Goal: Task Accomplishment & Management: Manage account settings

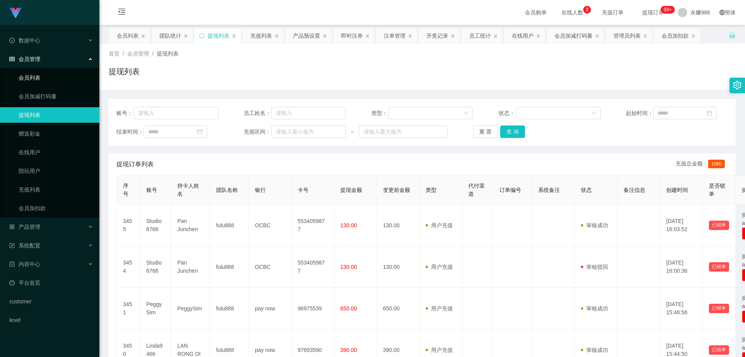
click at [45, 78] on link "会员列表" at bounding box center [56, 78] width 74 height 16
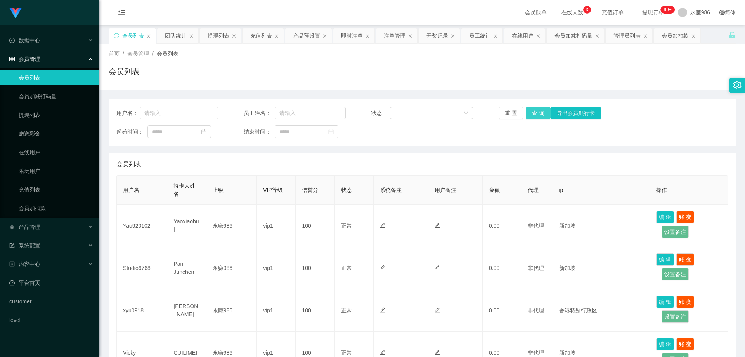
click at [533, 116] on button "查 询" at bounding box center [538, 113] width 25 height 12
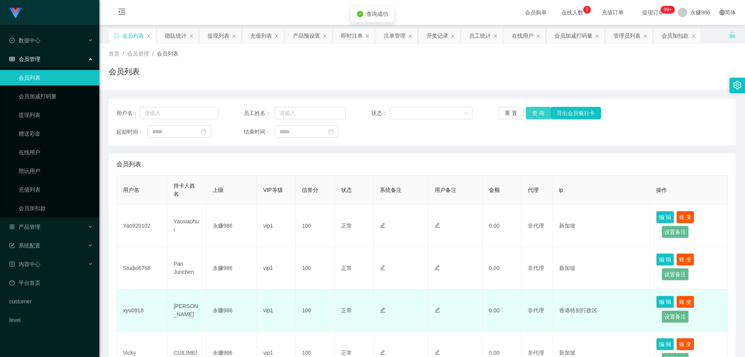
scroll to position [78, 0]
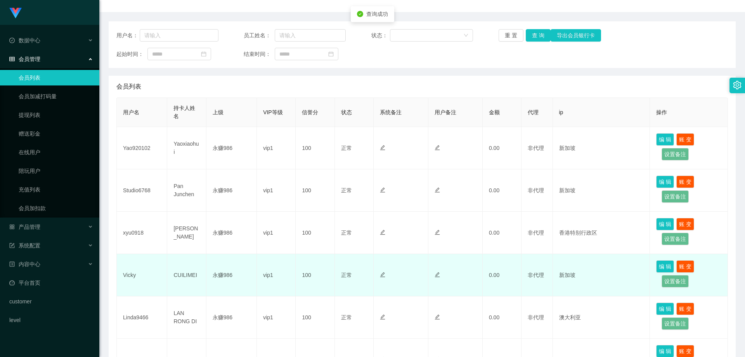
click at [127, 276] on td "Vicky" at bounding box center [142, 275] width 50 height 42
copy td "Vicky"
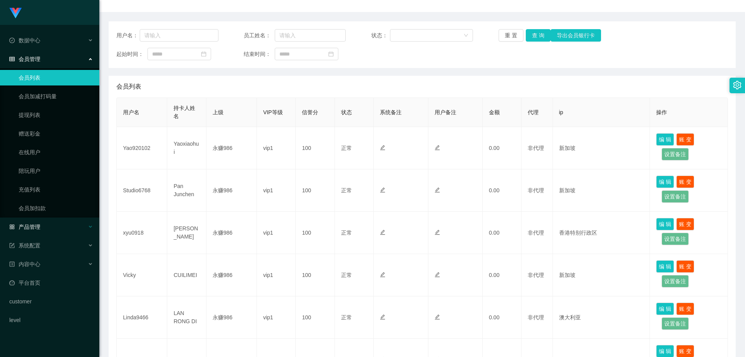
click at [46, 231] on div "产品管理" at bounding box center [49, 227] width 99 height 16
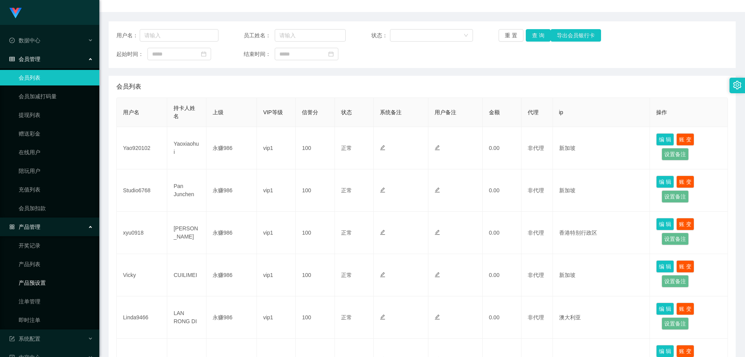
click at [45, 282] on link "产品预设置" at bounding box center [56, 283] width 74 height 16
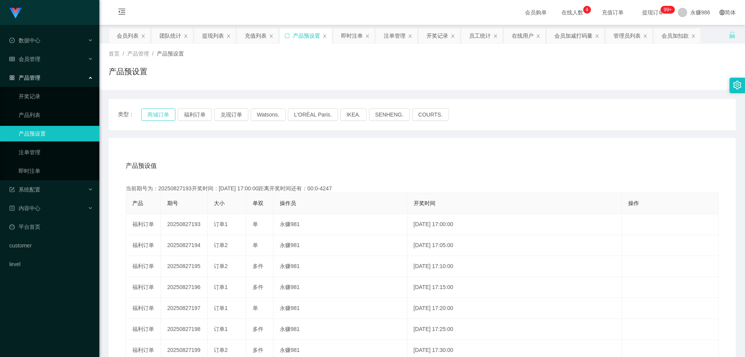
click at [161, 116] on button "商城订单" at bounding box center [158, 114] width 34 height 12
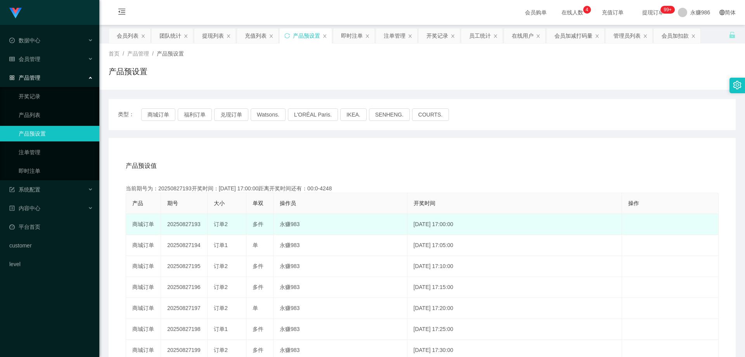
click at [185, 222] on td "20250827193" at bounding box center [184, 224] width 47 height 21
click at [185, 224] on td "20250827193" at bounding box center [184, 224] width 47 height 21
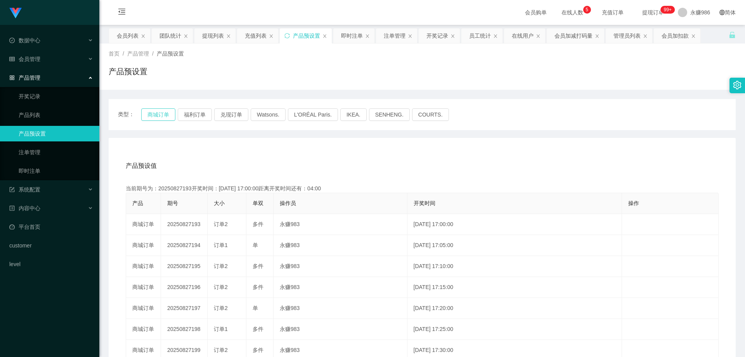
click at [155, 113] on button "商城订单" at bounding box center [158, 114] width 34 height 12
click at [35, 173] on link "即时注单" at bounding box center [56, 171] width 74 height 16
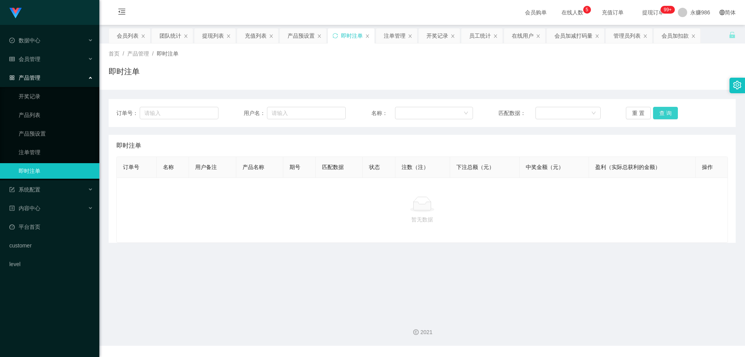
click at [663, 117] on button "查 询" at bounding box center [665, 113] width 25 height 12
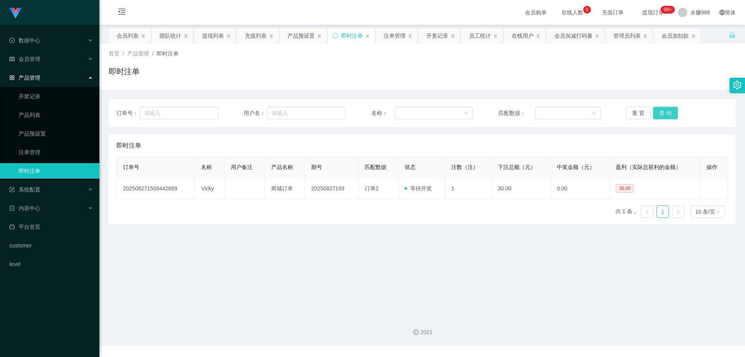
click at [663, 117] on button "查 询" at bounding box center [665, 113] width 25 height 12
click at [659, 114] on button "查 询" at bounding box center [665, 113] width 25 height 12
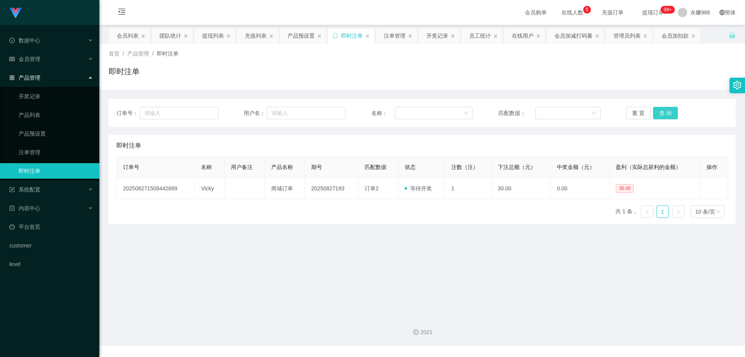
click at [659, 114] on button "查 询" at bounding box center [665, 113] width 25 height 12
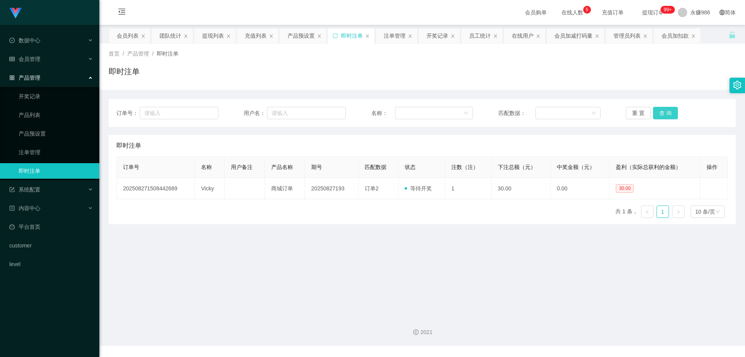
click at [659, 114] on button "查 询" at bounding box center [665, 113] width 25 height 12
click at [665, 112] on button "查 询" at bounding box center [665, 113] width 25 height 12
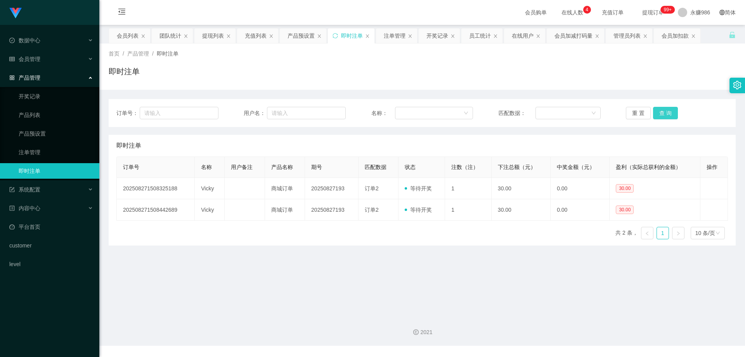
click at [665, 112] on button "查 询" at bounding box center [665, 113] width 25 height 12
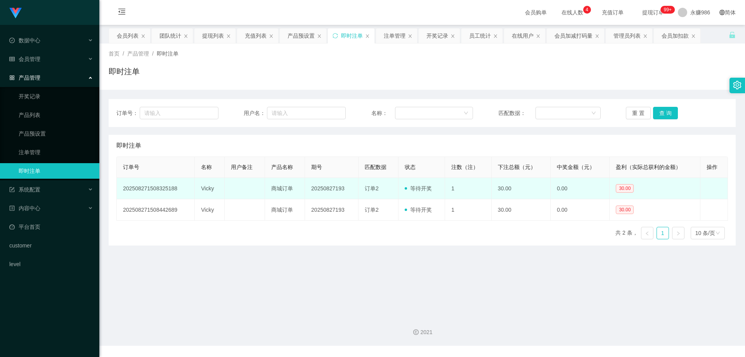
click at [209, 187] on td "Vicky" at bounding box center [210, 188] width 30 height 21
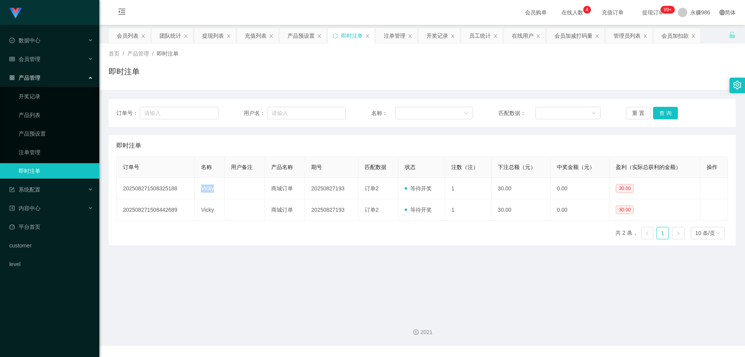
copy td "Vicky"
click at [660, 114] on button "查 询" at bounding box center [665, 113] width 25 height 12
click at [658, 108] on button "查 询" at bounding box center [665, 113] width 25 height 12
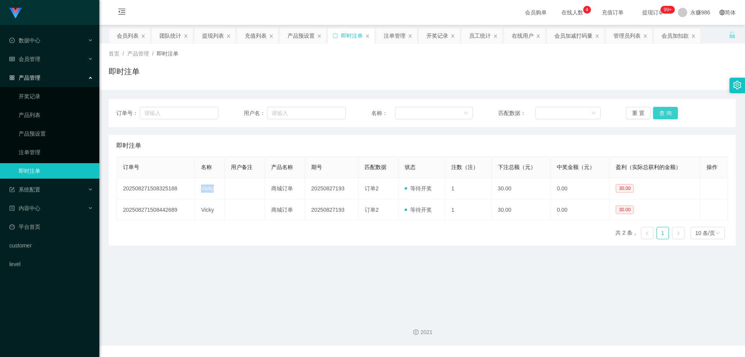
click at [658, 108] on button "查 询" at bounding box center [665, 113] width 25 height 12
click at [72, 60] on div "会员管理" at bounding box center [49, 59] width 99 height 16
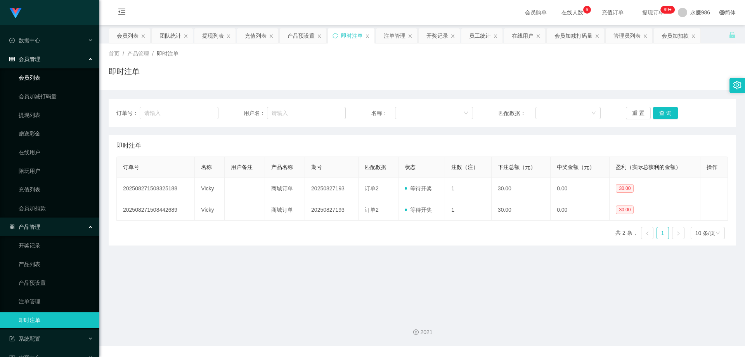
click at [51, 76] on link "会员列表" at bounding box center [56, 78] width 74 height 16
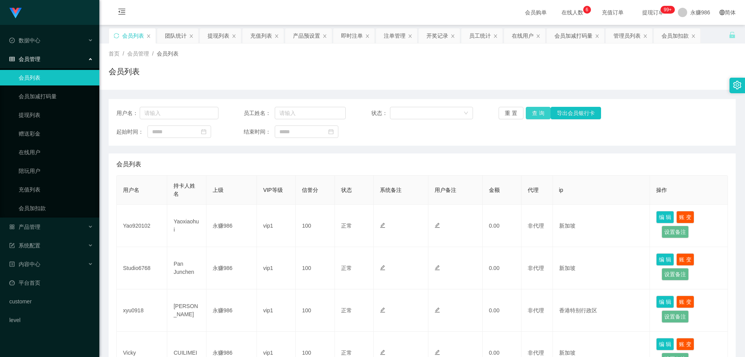
click at [535, 113] on button "查 询" at bounding box center [538, 113] width 25 height 12
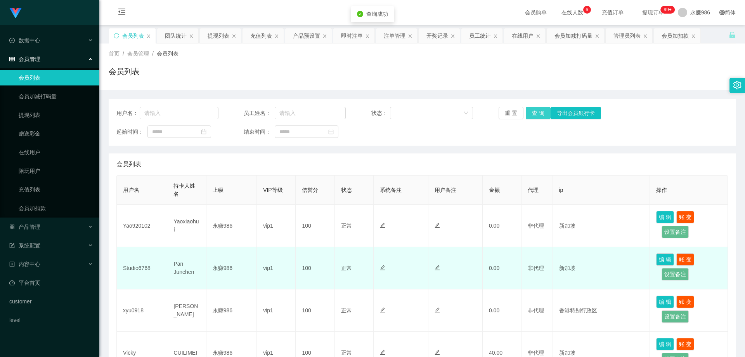
scroll to position [78, 0]
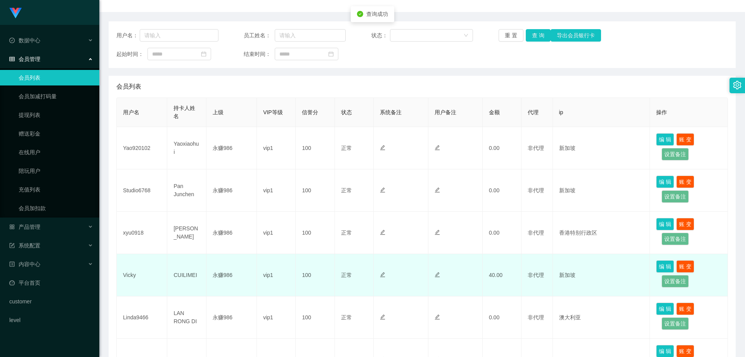
click at [130, 277] on td "Vicky" at bounding box center [142, 275] width 50 height 42
copy td "Vicky"
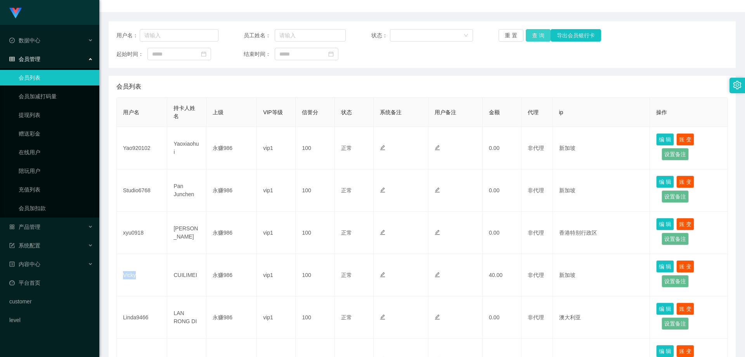
click at [531, 33] on button "查 询" at bounding box center [538, 35] width 25 height 12
click at [531, 33] on button "查 询" at bounding box center [542, 35] width 33 height 12
click at [531, 33] on button "查 询" at bounding box center [538, 35] width 25 height 12
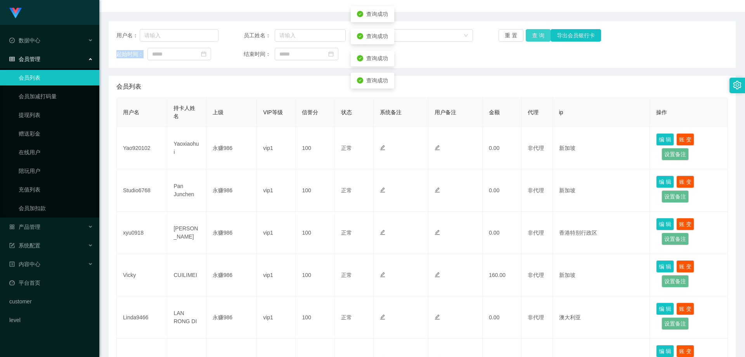
click at [531, 33] on div "重 置 查 询 导出会员银行卡" at bounding box center [550, 35] width 102 height 12
click at [531, 33] on button "查 询" at bounding box center [542, 35] width 33 height 12
click at [543, 35] on button "查 询" at bounding box center [538, 35] width 25 height 12
click at [536, 35] on button "查 询" at bounding box center [538, 35] width 25 height 12
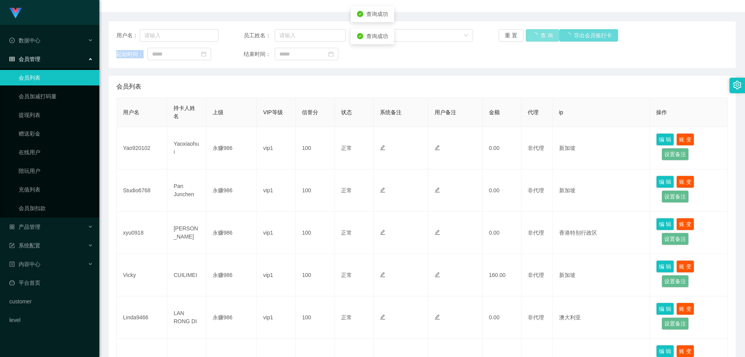
click at [536, 35] on div "重 置 查 询 导出会员银行卡" at bounding box center [550, 35] width 102 height 12
click at [536, 36] on button "查 询" at bounding box center [538, 35] width 25 height 12
click at [536, 36] on div "重 置 查 询 导出会员银行卡" at bounding box center [550, 35] width 102 height 12
click at [536, 36] on button "查 询" at bounding box center [538, 35] width 25 height 12
click at [547, 36] on button "查 询" at bounding box center [538, 35] width 25 height 12
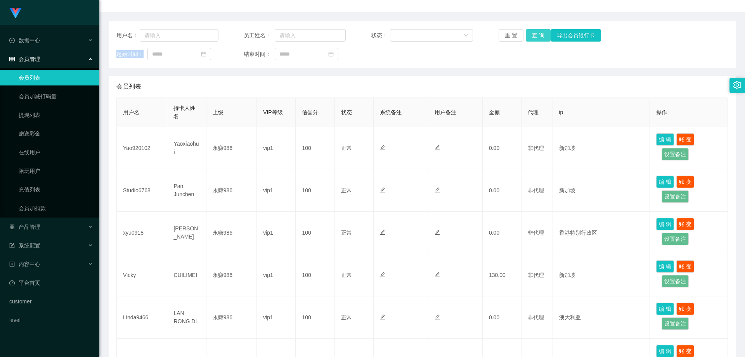
click at [531, 36] on button "查 询" at bounding box center [538, 35] width 25 height 12
click at [529, 31] on button "查 询" at bounding box center [538, 35] width 25 height 12
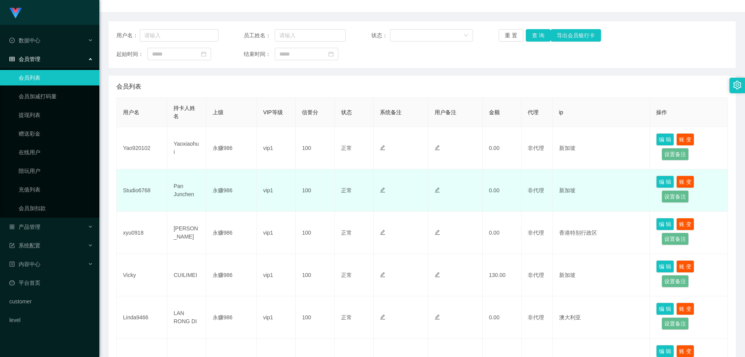
click at [225, 197] on td "永赚986" at bounding box center [231, 190] width 50 height 42
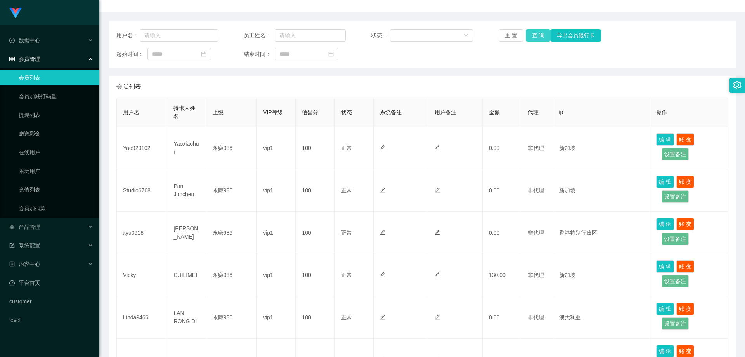
click at [535, 31] on button "查 询" at bounding box center [538, 35] width 25 height 12
click at [532, 43] on div "用户名： 员工姓名： 状态： 重 置 查 询 导出会员银行卡 起始时间： 结束时间：" at bounding box center [422, 44] width 627 height 47
click at [536, 39] on button "查 询" at bounding box center [538, 35] width 25 height 12
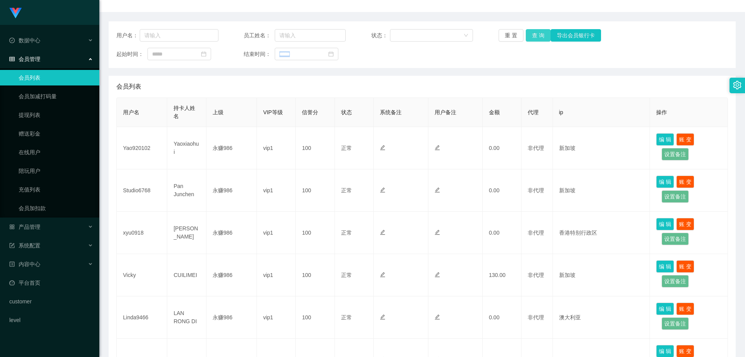
click at [536, 35] on button "查 询" at bounding box center [538, 35] width 25 height 12
click at [540, 35] on button "查 询" at bounding box center [538, 35] width 25 height 12
click at [531, 34] on button "查 询" at bounding box center [538, 35] width 25 height 12
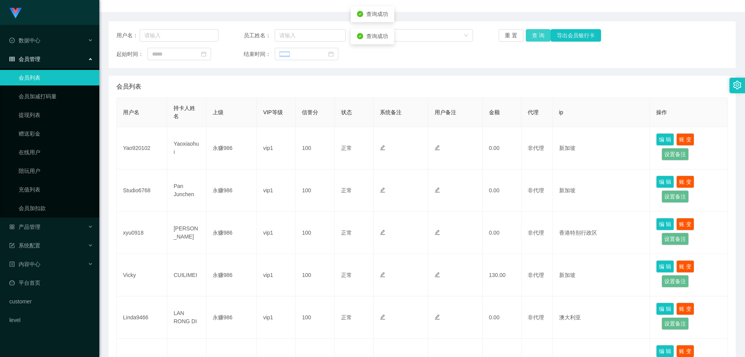
click at [531, 35] on button "查 询" at bounding box center [538, 35] width 25 height 12
click at [51, 83] on link "会员列表" at bounding box center [56, 78] width 74 height 16
click at [46, 69] on ul "会员列表 会员加减打码量 提现列表 赠送彩金 在线用户 陪玩用户 充值列表 会员加扣款" at bounding box center [49, 142] width 99 height 149
click at [46, 76] on link "会员列表" at bounding box center [56, 78] width 74 height 16
click at [41, 114] on link "提现列表" at bounding box center [56, 115] width 74 height 16
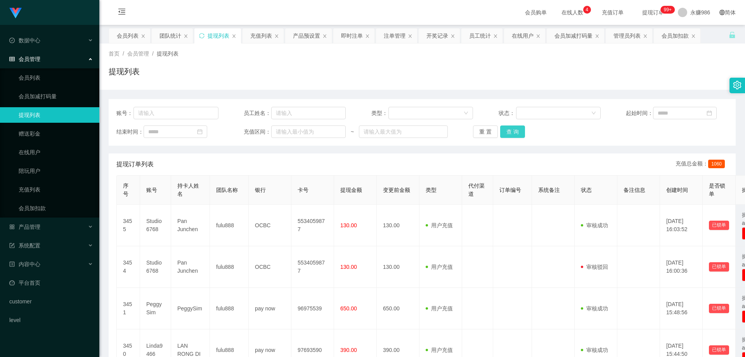
click at [513, 127] on button "查 询" at bounding box center [512, 131] width 25 height 12
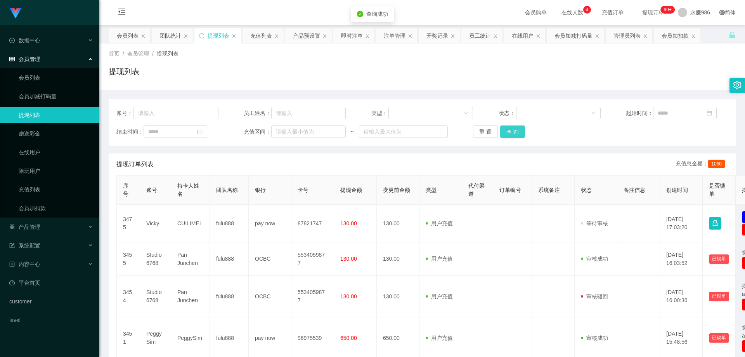
click at [513, 127] on button "查 询" at bounding box center [512, 131] width 25 height 12
click at [513, 127] on div "重 置 查 询" at bounding box center [524, 131] width 102 height 12
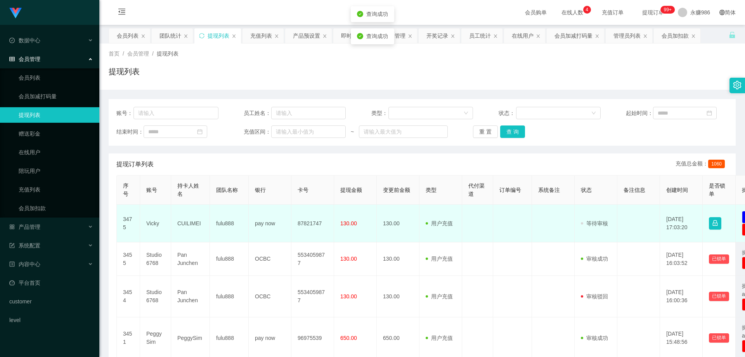
click at [191, 225] on td "CUILIMEI" at bounding box center [190, 223] width 39 height 38
click at [158, 225] on td "Vicky" at bounding box center [155, 223] width 31 height 38
click at [154, 224] on td "Vicky" at bounding box center [155, 223] width 31 height 38
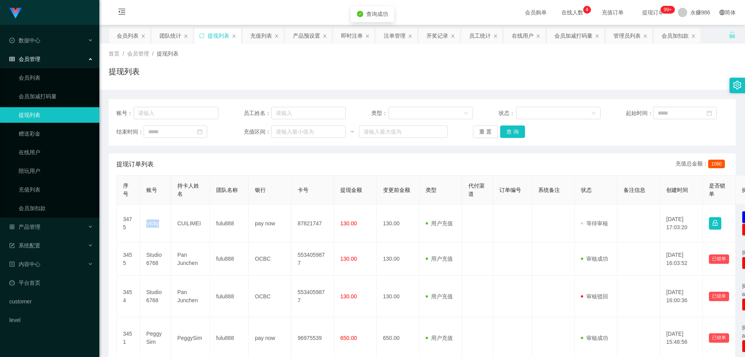
copy td "Vicky"
click at [512, 131] on button "查 询" at bounding box center [512, 131] width 25 height 12
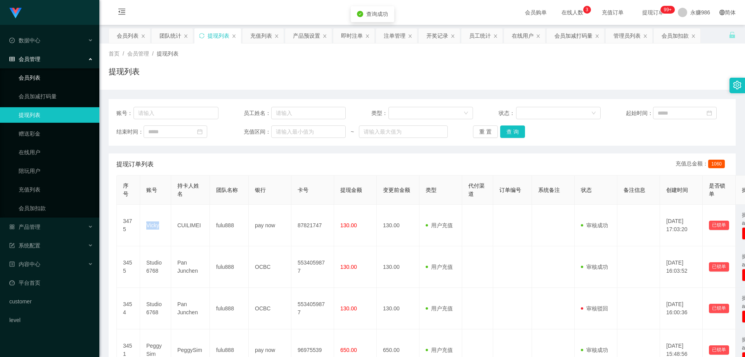
click at [47, 78] on link "会员列表" at bounding box center [56, 78] width 74 height 16
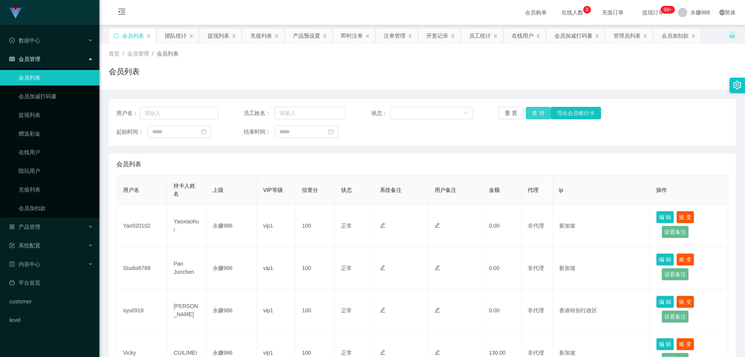
click at [530, 114] on button "查 询" at bounding box center [538, 113] width 25 height 12
click at [530, 114] on div "重 置 查 询 导出会员银行卡" at bounding box center [550, 113] width 102 height 12
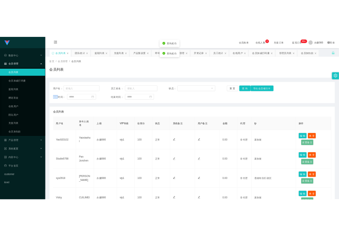
scroll to position [116, 0]
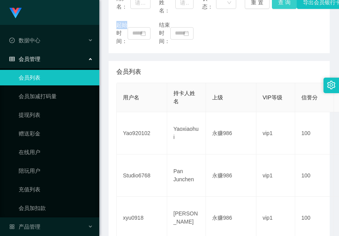
click at [286, 5] on button "查 询" at bounding box center [284, 3] width 25 height 12
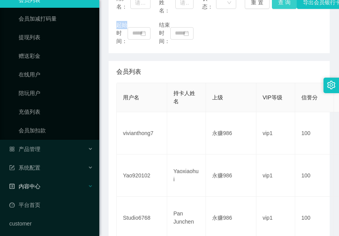
scroll to position [99, 0]
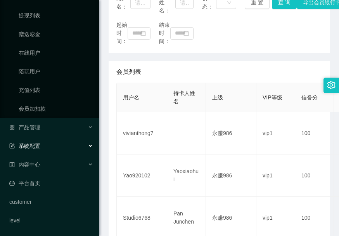
click at [61, 142] on div "系统配置" at bounding box center [49, 146] width 99 height 16
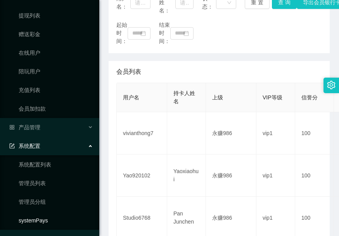
scroll to position [174, 0]
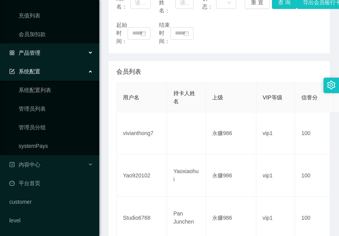
click at [61, 52] on div "产品管理" at bounding box center [49, 53] width 99 height 16
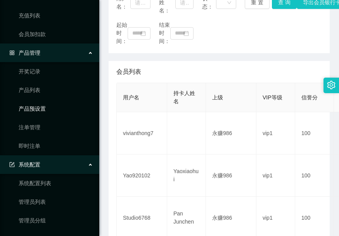
click at [51, 107] on link "产品预设置" at bounding box center [56, 109] width 74 height 16
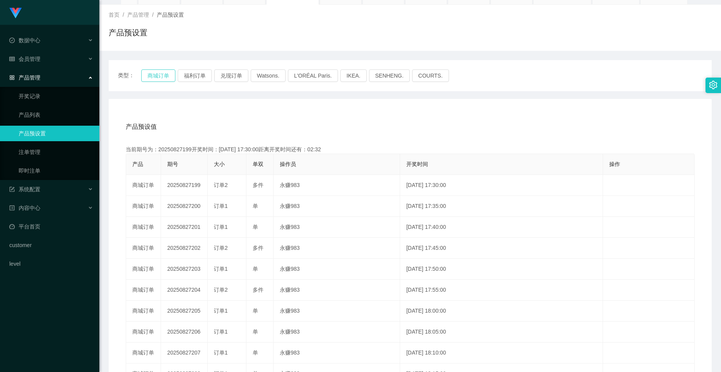
click at [161, 77] on button "商城订单" at bounding box center [158, 75] width 34 height 12
click at [45, 54] on div "会员管理" at bounding box center [49, 59] width 99 height 16
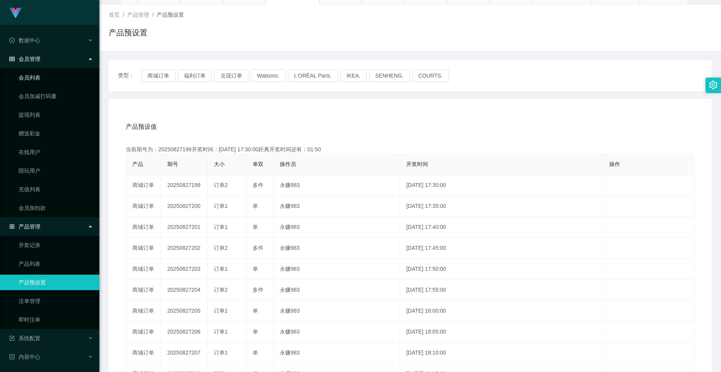
click at [47, 73] on link "会员列表" at bounding box center [56, 78] width 74 height 16
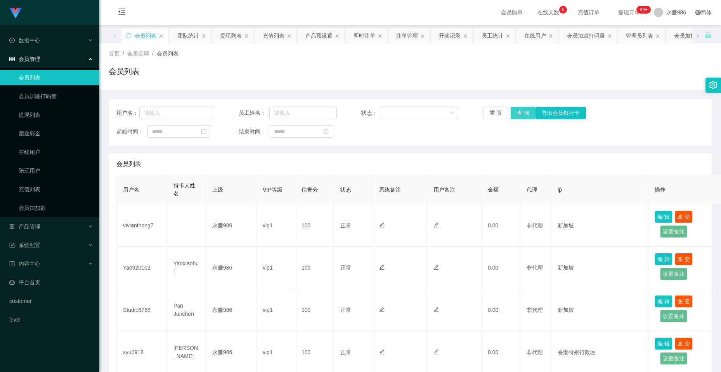
click at [526, 113] on button "查 询" at bounding box center [523, 113] width 25 height 12
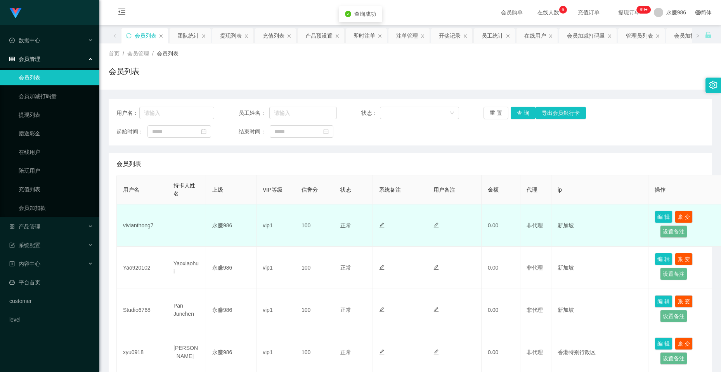
click at [137, 219] on td "vivianthong7" at bounding box center [142, 225] width 50 height 42
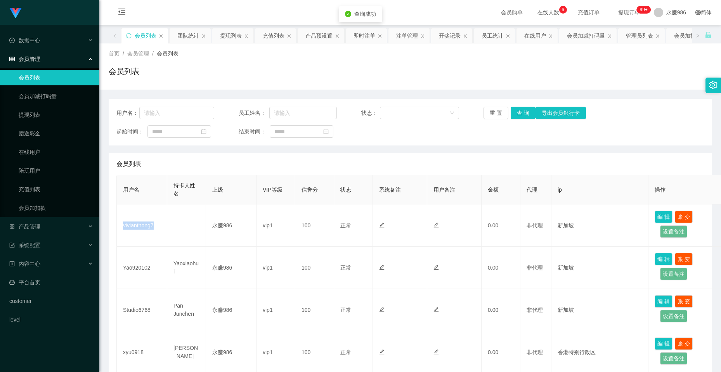
copy td "vivianthong7"
click at [520, 112] on button "查 询" at bounding box center [523, 113] width 25 height 12
click at [44, 44] on div "数据中心" at bounding box center [49, 41] width 99 height 16
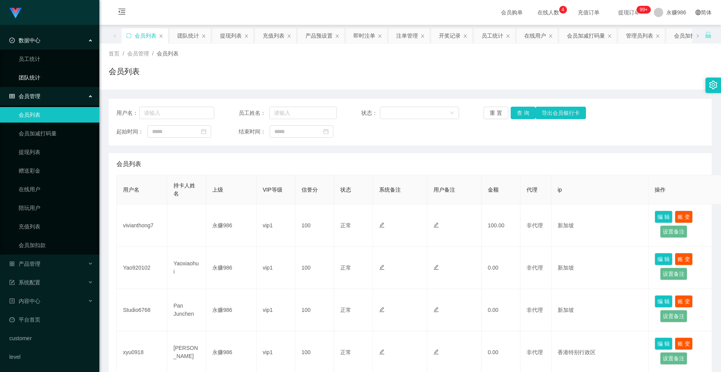
click at [36, 83] on link "团队统计" at bounding box center [56, 78] width 74 height 16
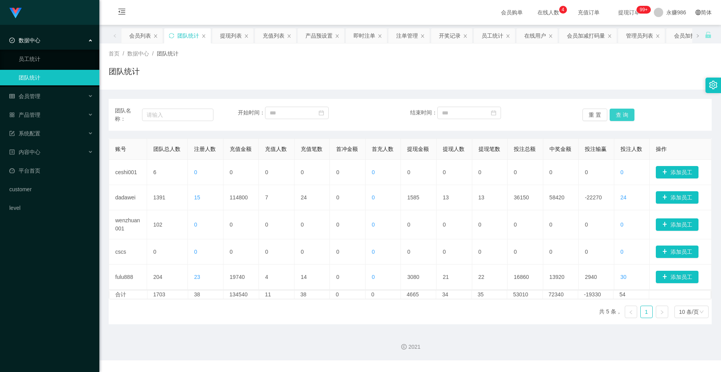
click at [623, 112] on button "查 询" at bounding box center [621, 115] width 25 height 12
click at [613, 119] on button "查 询" at bounding box center [621, 115] width 25 height 12
click at [62, 133] on div "系统配置" at bounding box center [49, 134] width 99 height 16
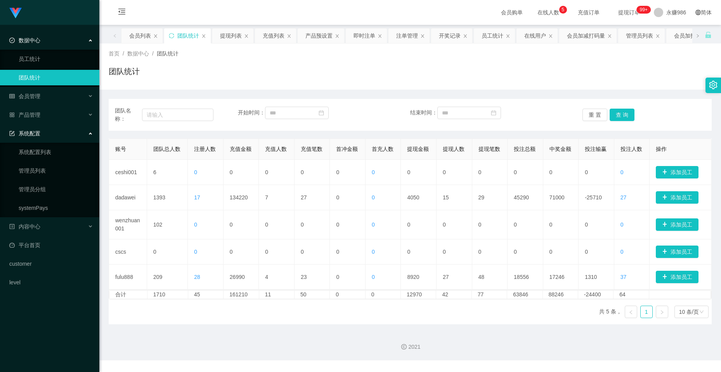
click at [53, 130] on div "系统配置" at bounding box center [49, 134] width 99 height 16
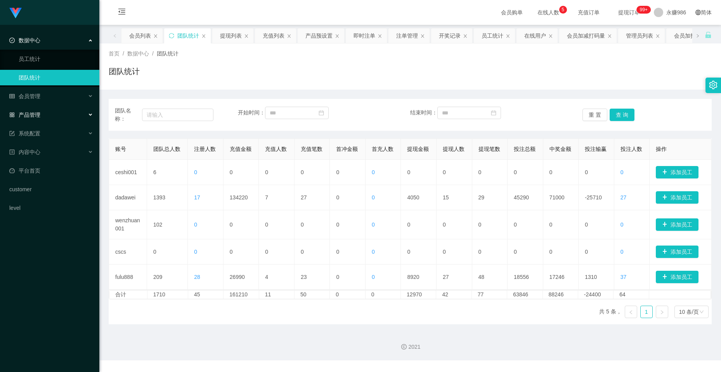
click at [55, 114] on div "产品管理" at bounding box center [49, 115] width 99 height 16
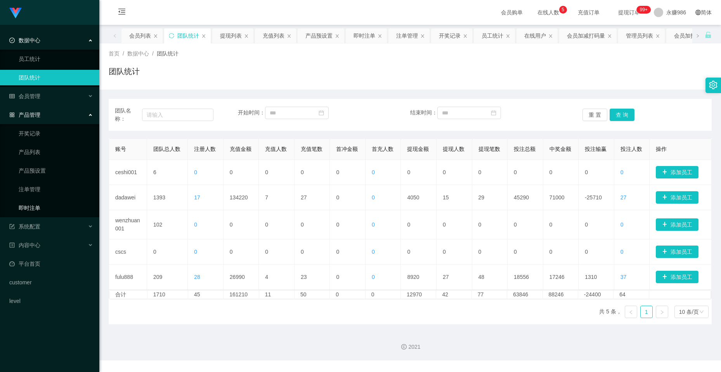
click at [44, 204] on link "即时注单" at bounding box center [56, 208] width 74 height 16
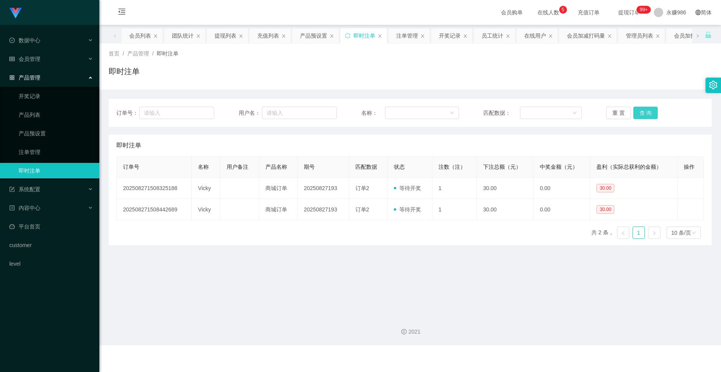
click at [644, 107] on button "查 询" at bounding box center [645, 113] width 25 height 12
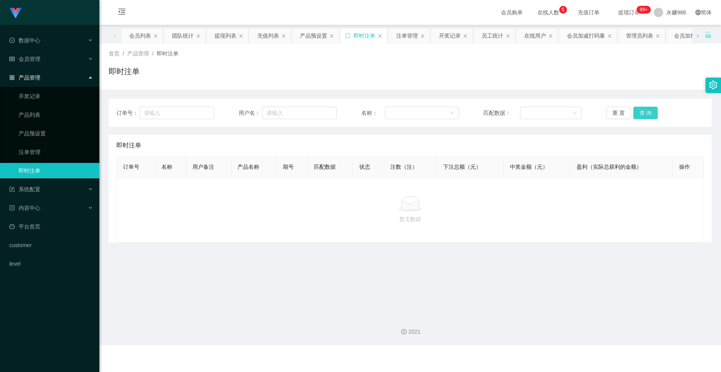
click at [644, 110] on button "查 询" at bounding box center [645, 113] width 25 height 12
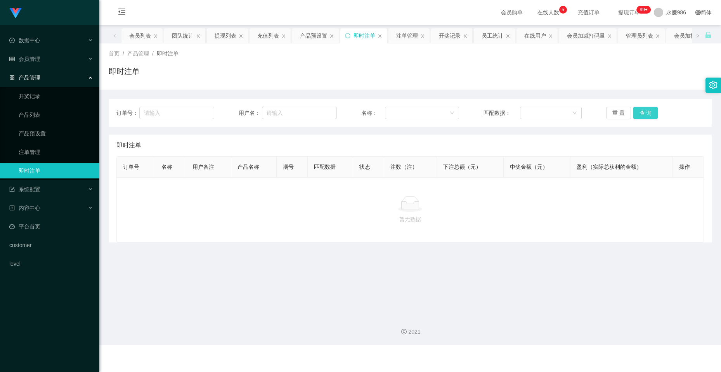
click at [644, 110] on button "查 询" at bounding box center [645, 113] width 25 height 12
click at [43, 189] on div "系统配置" at bounding box center [49, 190] width 99 height 16
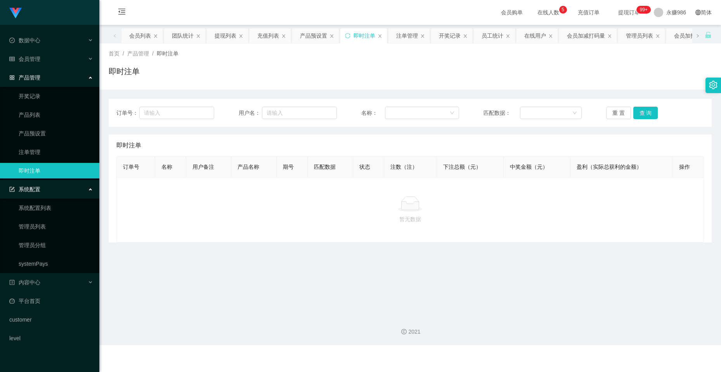
click at [46, 291] on li "内容中心 站内信 公告列表 活动列表" at bounding box center [49, 283] width 99 height 17
click at [52, 285] on div "内容中心" at bounding box center [49, 283] width 99 height 16
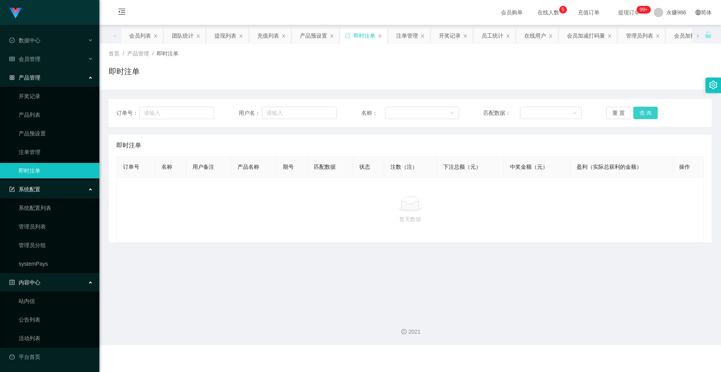
click at [635, 107] on button "查 询" at bounding box center [645, 113] width 25 height 12
click at [636, 113] on button "查 询" at bounding box center [645, 113] width 25 height 12
drag, startPoint x: 43, startPoint y: 55, endPoint x: 43, endPoint y: 62, distance: 6.2
click at [43, 55] on div "会员管理" at bounding box center [49, 59] width 99 height 16
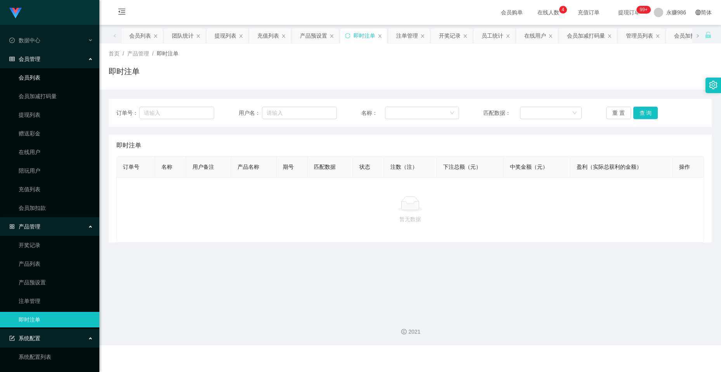
click at [39, 71] on link "会员列表" at bounding box center [56, 78] width 74 height 16
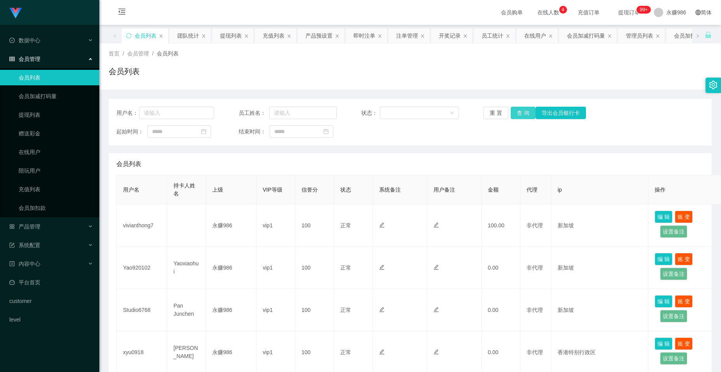
click at [515, 116] on button "查 询" at bounding box center [523, 113] width 25 height 12
click at [521, 110] on button "查 询" at bounding box center [523, 113] width 25 height 12
click at [518, 113] on button "查 询" at bounding box center [523, 113] width 25 height 12
click at [35, 39] on span "数据中心" at bounding box center [24, 40] width 31 height 6
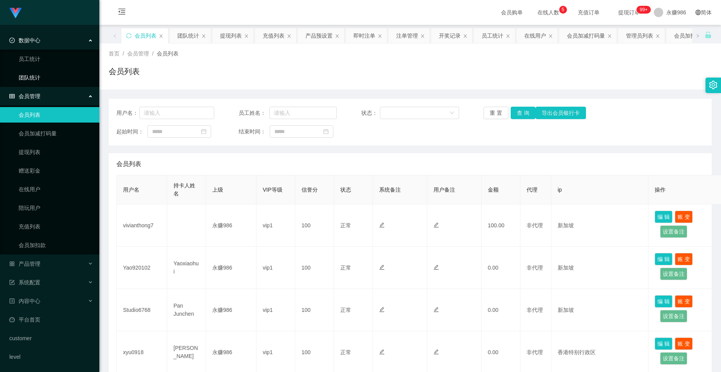
click at [41, 71] on link "团队统计" at bounding box center [56, 78] width 74 height 16
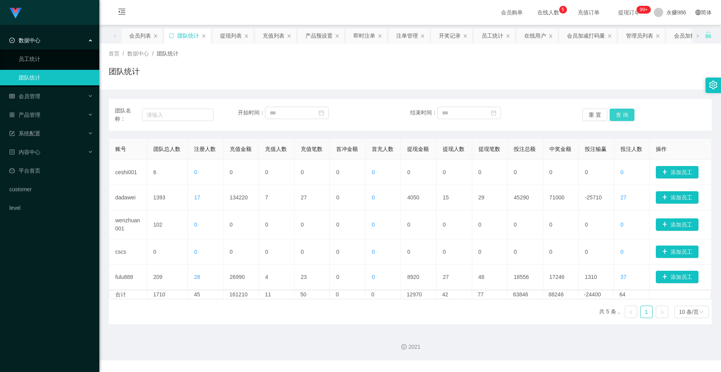
click at [614, 112] on button "查 询" at bounding box center [621, 115] width 25 height 12
click at [62, 113] on div "产品管理" at bounding box center [49, 115] width 99 height 16
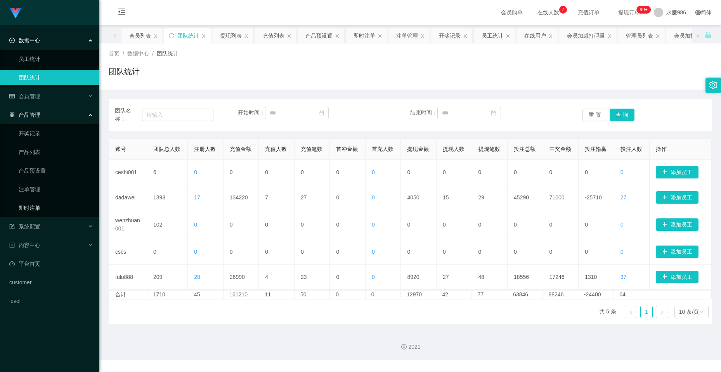
click at [44, 209] on link "即时注单" at bounding box center [56, 208] width 74 height 16
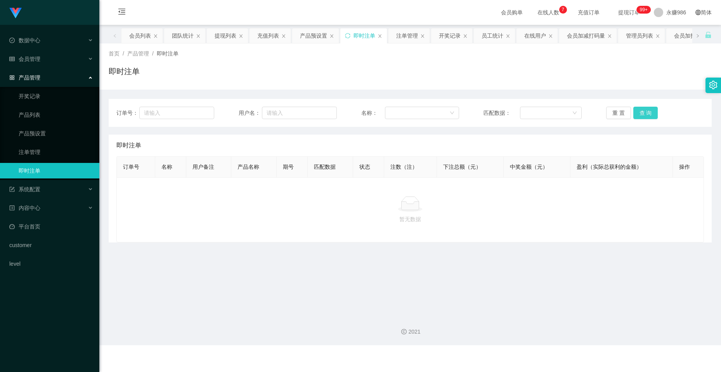
click at [648, 113] on button "查 询" at bounding box center [645, 113] width 25 height 12
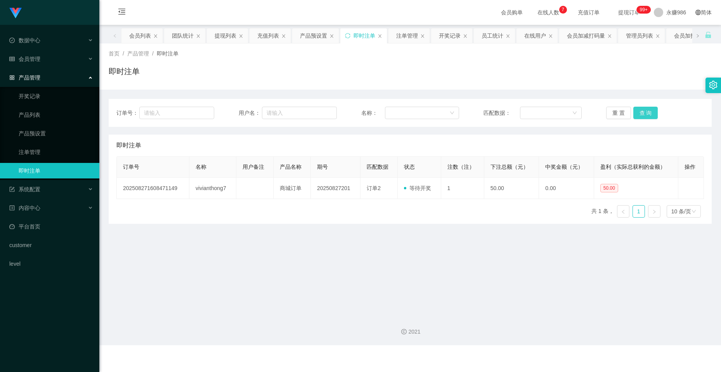
click at [648, 113] on button "查 询" at bounding box center [645, 113] width 25 height 12
click at [47, 133] on link "产品预设置" at bounding box center [56, 134] width 74 height 16
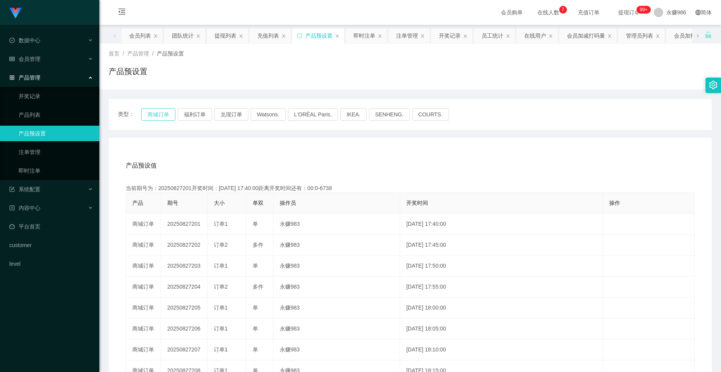
click at [157, 116] on button "商城订单" at bounding box center [158, 114] width 34 height 12
click at [60, 168] on link "即时注单" at bounding box center [56, 171] width 74 height 16
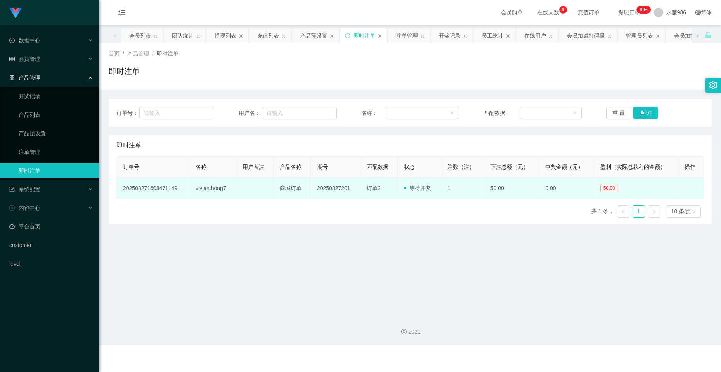
click at [202, 186] on td "vivianthong7" at bounding box center [212, 188] width 47 height 21
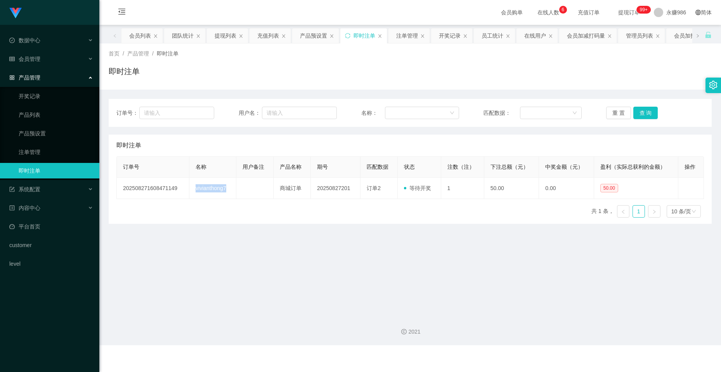
copy td "vivianthong7"
click at [640, 113] on button "查 询" at bounding box center [645, 113] width 25 height 12
click at [637, 115] on button "查 询" at bounding box center [645, 113] width 25 height 12
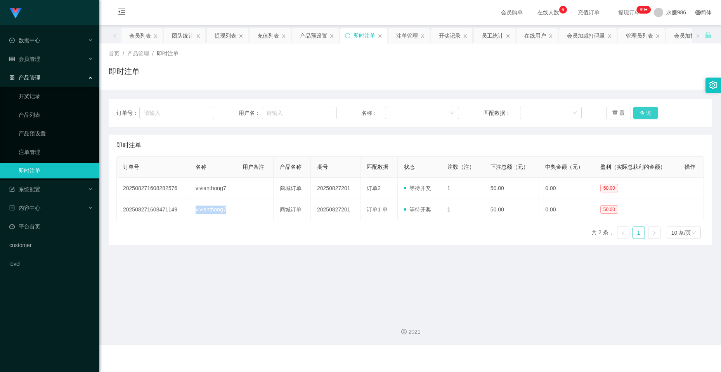
click at [637, 115] on button "查 询" at bounding box center [645, 113] width 25 height 12
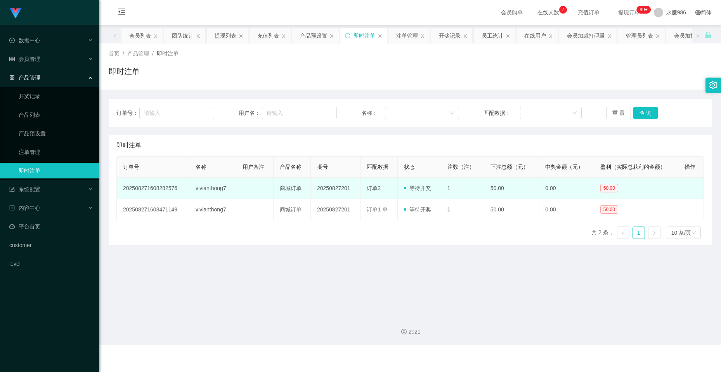
click at [209, 190] on td "vivianthong7" at bounding box center [212, 188] width 47 height 21
copy td "vivianthong7"
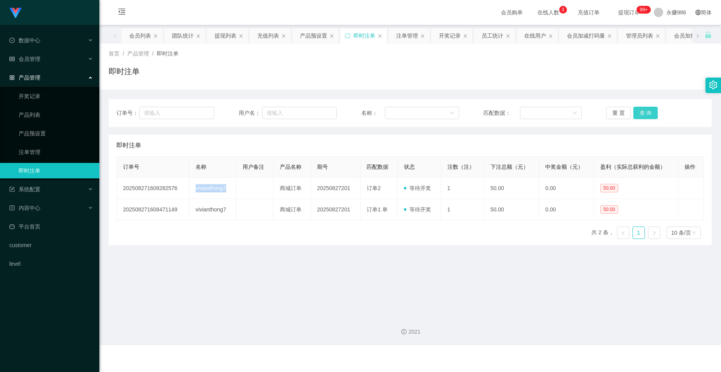
click at [645, 118] on button "查 询" at bounding box center [645, 113] width 25 height 12
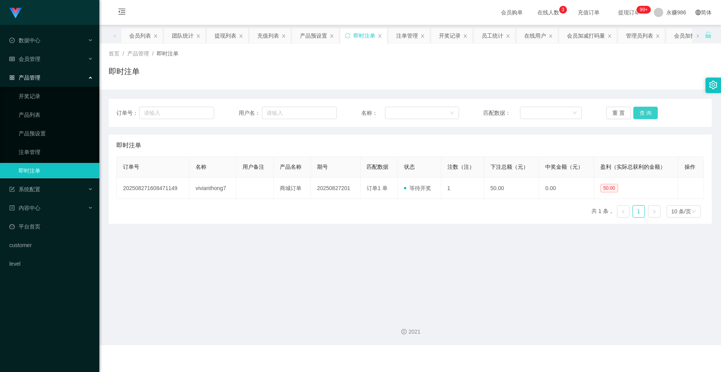
click at [645, 118] on button "查 询" at bounding box center [645, 113] width 25 height 12
click at [42, 132] on link "产品预设置" at bounding box center [56, 134] width 74 height 16
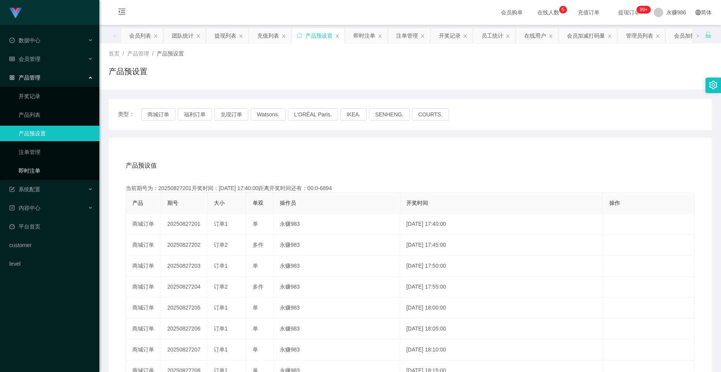
click at [45, 175] on link "即时注单" at bounding box center [56, 171] width 74 height 16
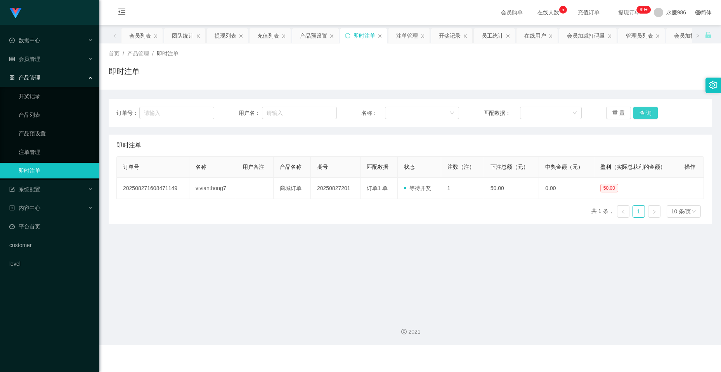
click at [633, 115] on button "查 询" at bounding box center [645, 113] width 25 height 12
click at [637, 114] on button "查 询" at bounding box center [645, 113] width 25 height 12
click at [640, 109] on button "查 询" at bounding box center [645, 113] width 25 height 12
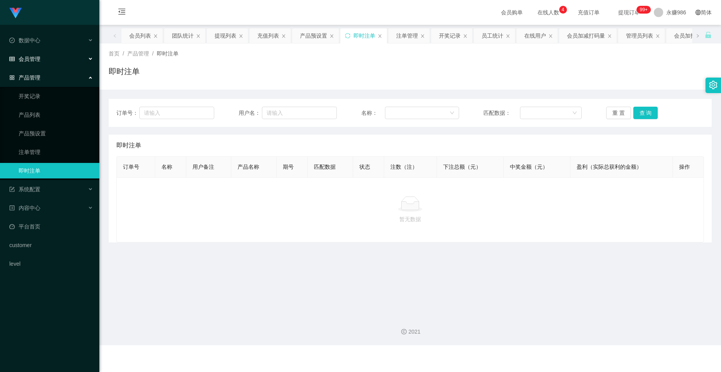
click at [54, 57] on div "会员管理" at bounding box center [49, 59] width 99 height 16
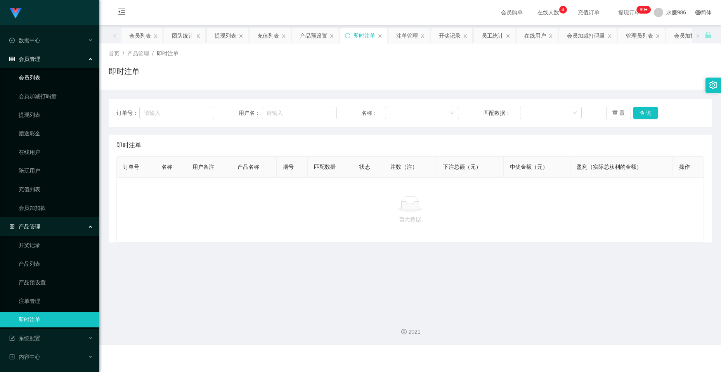
click at [55, 75] on link "会员列表" at bounding box center [56, 78] width 74 height 16
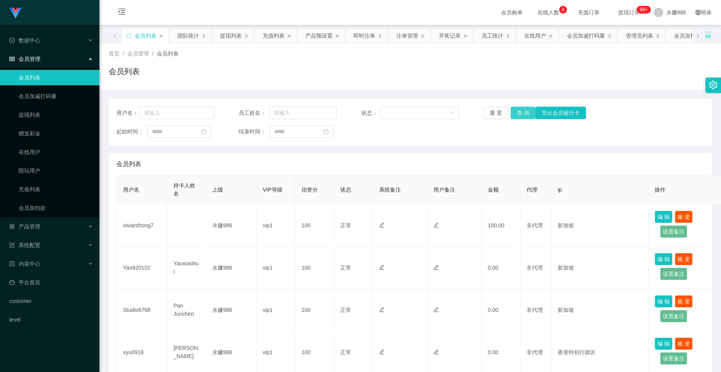
click at [519, 117] on button "查 询" at bounding box center [523, 113] width 25 height 12
click at [524, 113] on button "查 询" at bounding box center [523, 113] width 25 height 12
click at [521, 113] on button "查 询" at bounding box center [523, 113] width 25 height 12
